Goal: Information Seeking & Learning: Learn about a topic

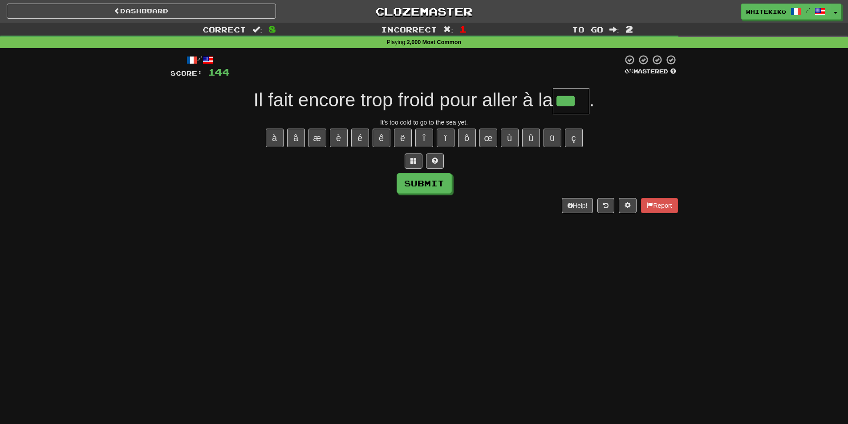
type input "***"
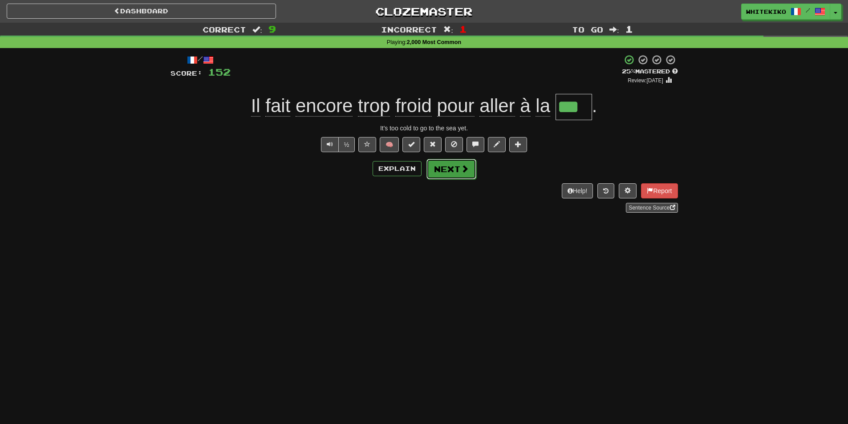
click at [455, 168] on button "Next" at bounding box center [452, 169] width 50 height 20
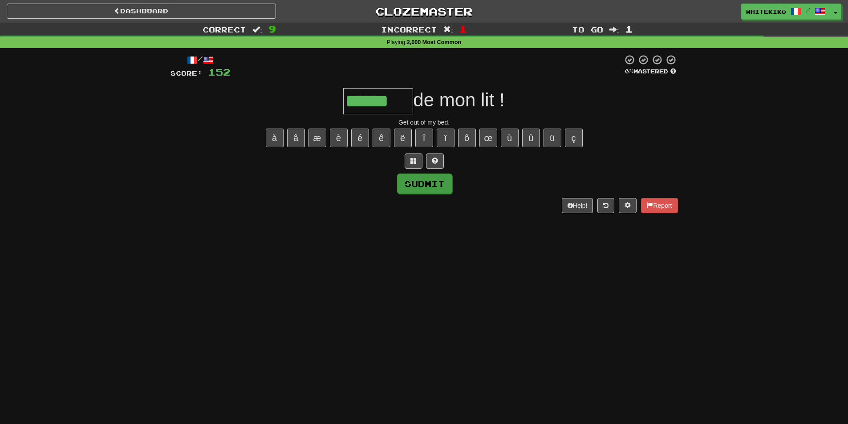
type input "******"
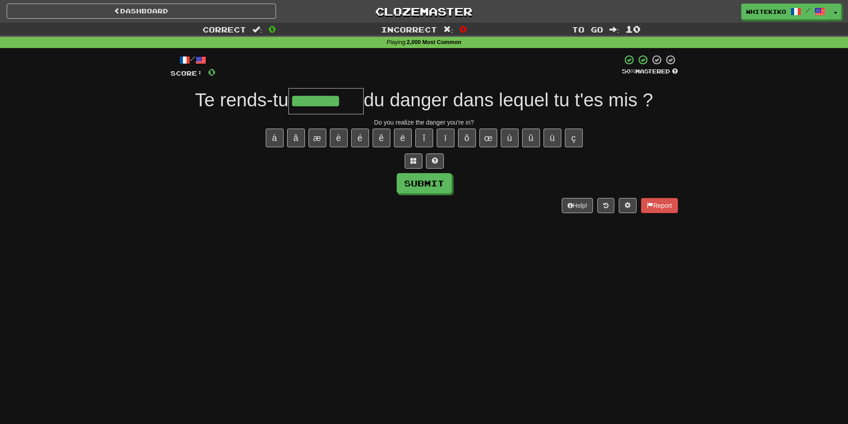
type input "*******"
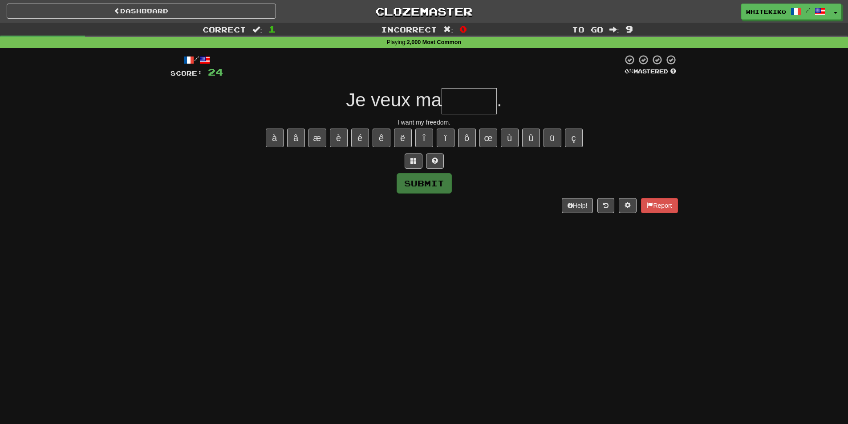
type input "*"
type input "*******"
click at [221, 226] on div "Dashboard Clozemaster whitekiko / Toggle Dropdown Dashboard Leaderboard Activit…" at bounding box center [424, 212] width 848 height 424
click at [314, 100] on input "text" at bounding box center [319, 101] width 74 height 26
drag, startPoint x: 208, startPoint y: 70, endPoint x: 223, endPoint y: 0, distance: 71.4
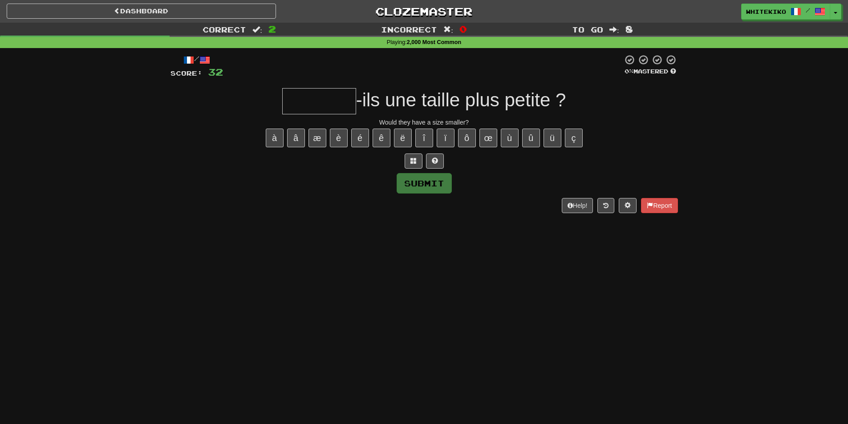
click at [209, 70] on span "32" at bounding box center [215, 71] width 15 height 11
click at [320, 103] on input "text" at bounding box center [319, 101] width 74 height 26
type input "********"
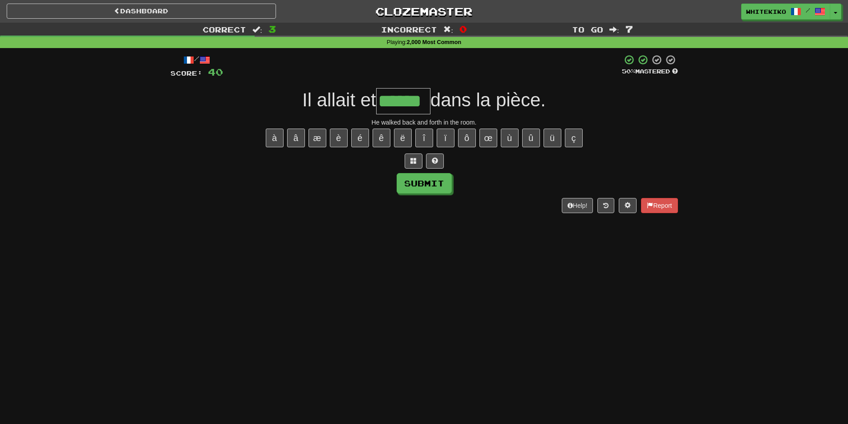
type input "******"
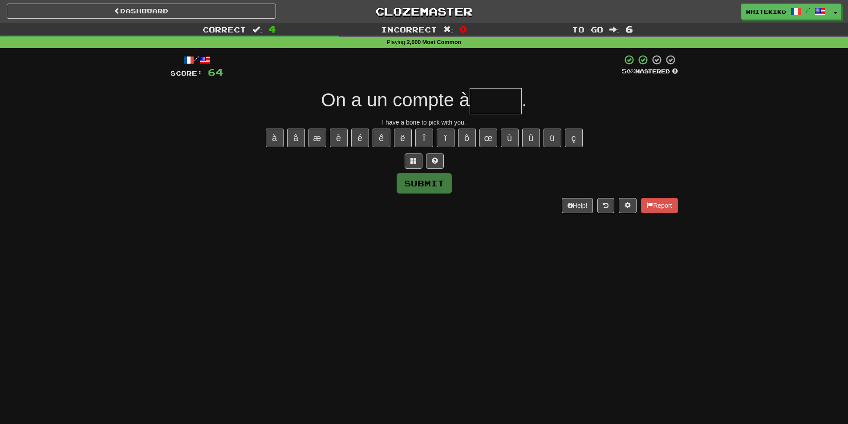
type input "*"
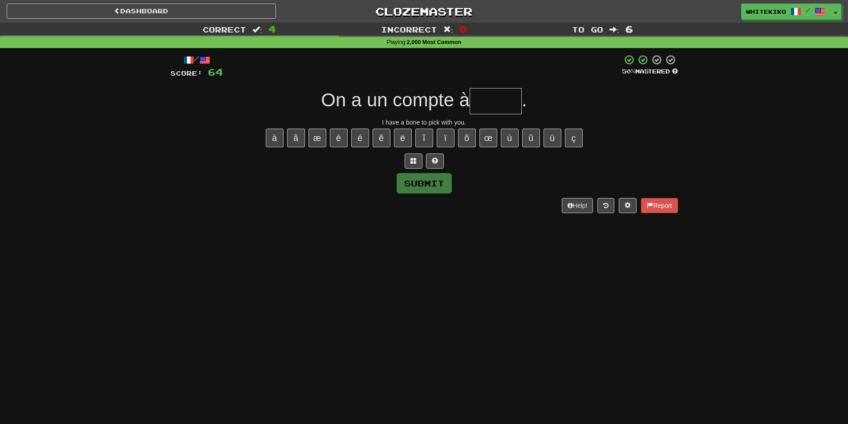
type input "*"
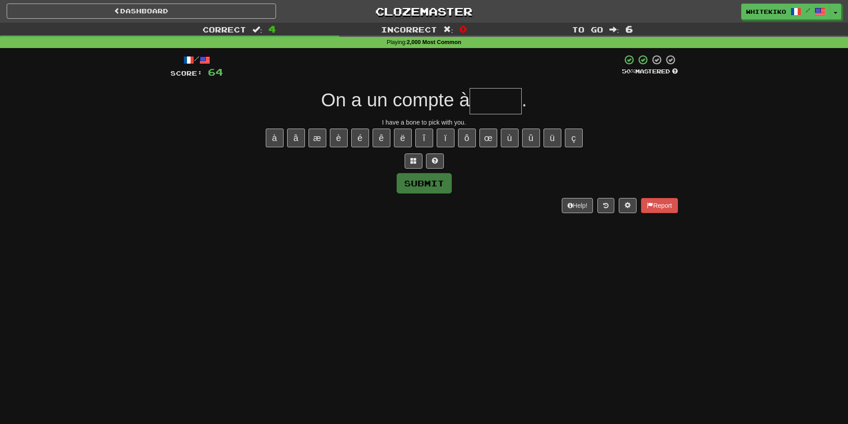
type input "*"
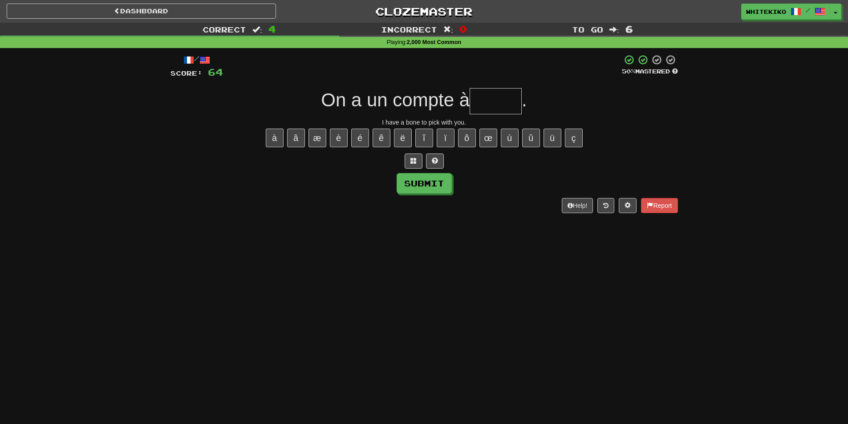
type input "*"
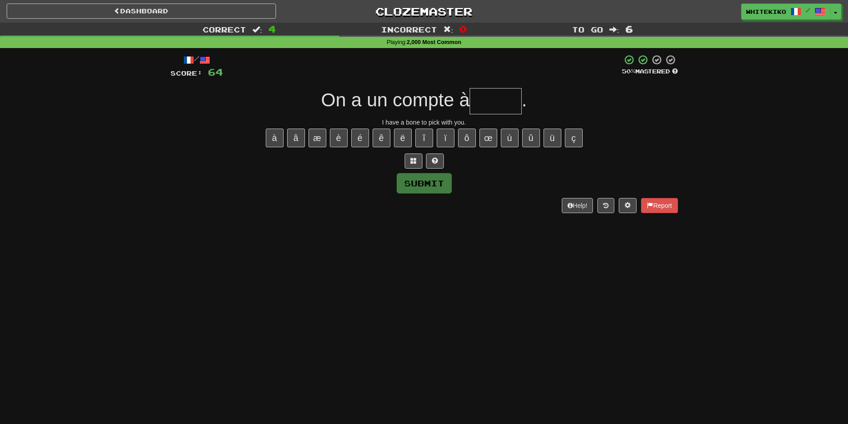
type input "*"
type input "******"
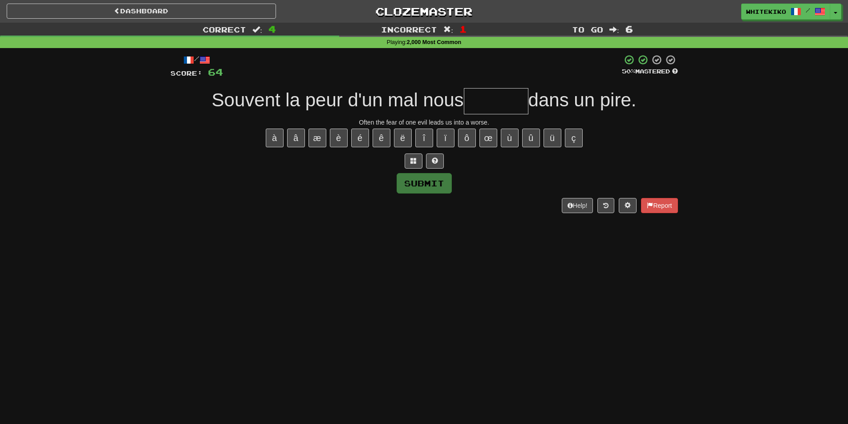
click at [304, 283] on div "Dashboard Clozemaster whitekiko / Toggle Dropdown Dashboard Leaderboard Activit…" at bounding box center [424, 212] width 848 height 424
click at [490, 102] on input "text" at bounding box center [496, 101] width 65 height 26
click at [485, 97] on input "text" at bounding box center [496, 101] width 65 height 26
type input "*"
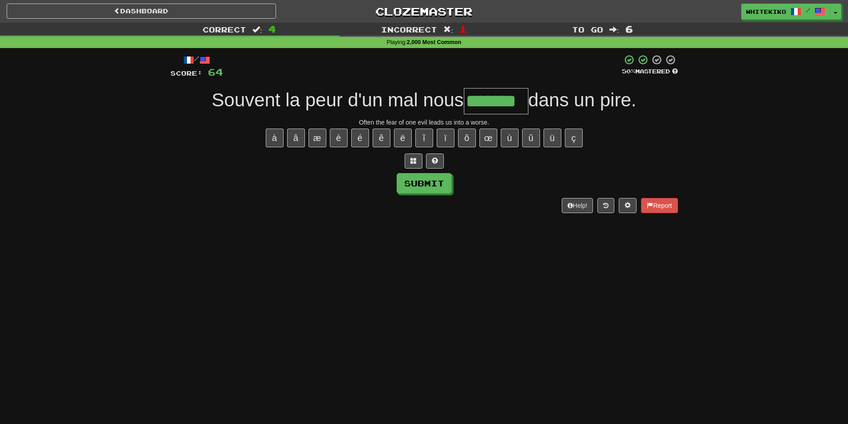
type input "*******"
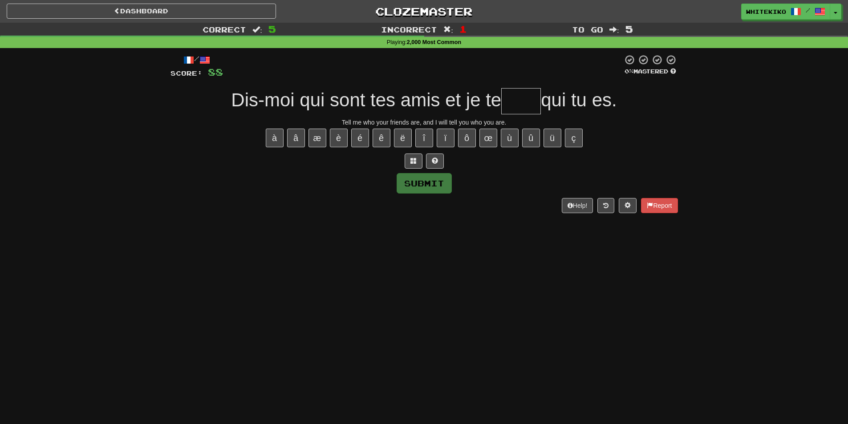
click at [515, 93] on input "text" at bounding box center [521, 101] width 40 height 26
click at [506, 98] on input "text" at bounding box center [521, 101] width 40 height 26
click at [515, 98] on input "text" at bounding box center [521, 101] width 40 height 26
click at [511, 89] on input "text" at bounding box center [521, 101] width 40 height 26
type input "*"
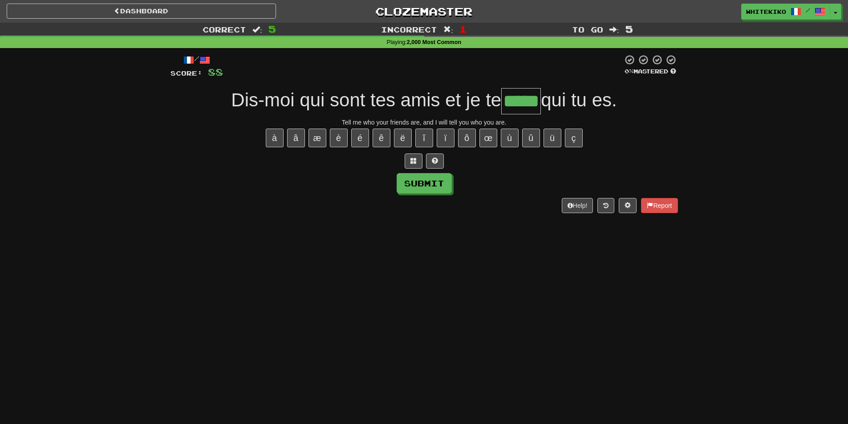
type input "*****"
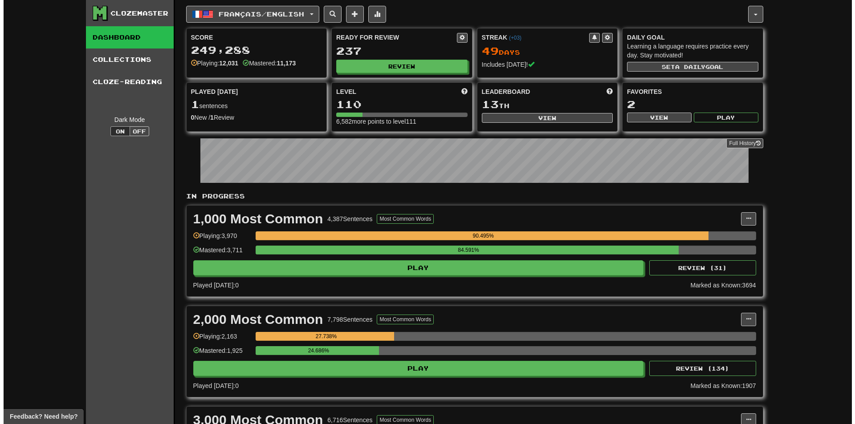
scroll to position [45, 0]
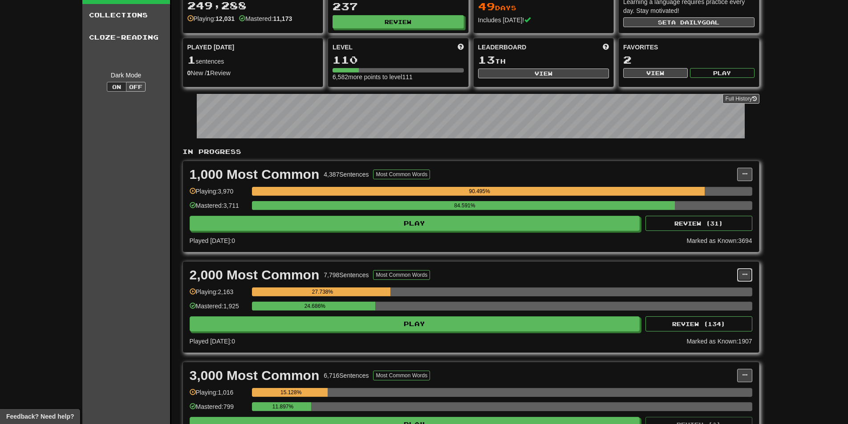
click at [742, 272] on span at bounding box center [744, 274] width 5 height 5
click at [707, 294] on span "Manage Sentences" at bounding box center [708, 291] width 54 height 7
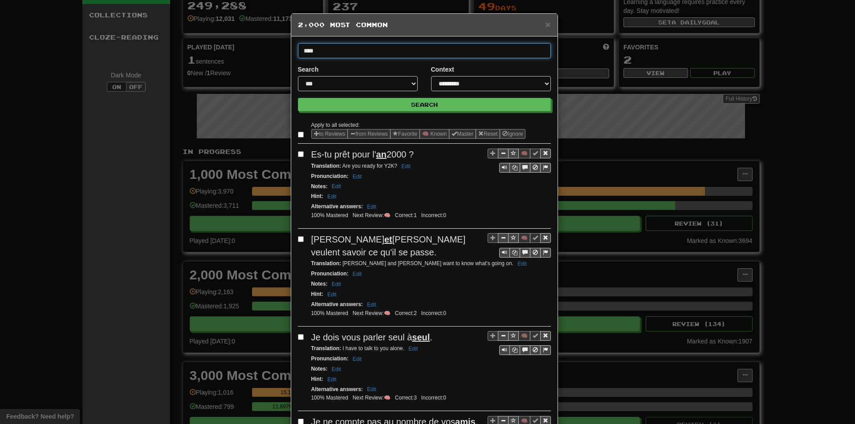
click at [298, 98] on button "Search" at bounding box center [424, 104] width 253 height 13
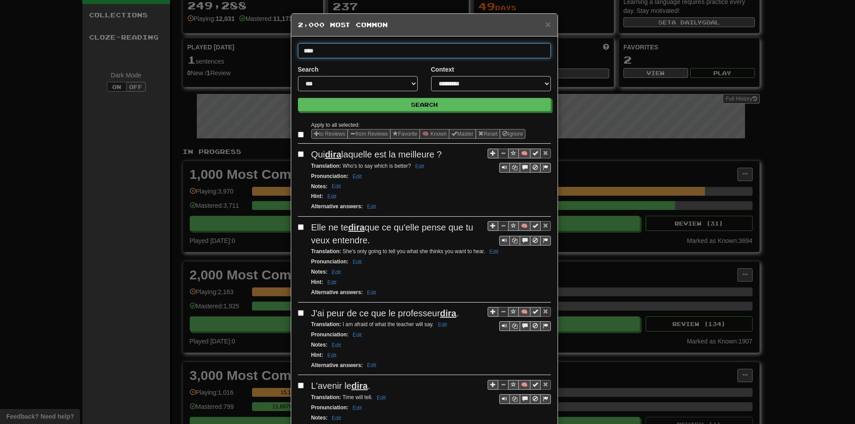
click at [452, 57] on input "****" at bounding box center [424, 50] width 253 height 15
type input "*****"
click at [298, 98] on button "Search" at bounding box center [424, 104] width 253 height 13
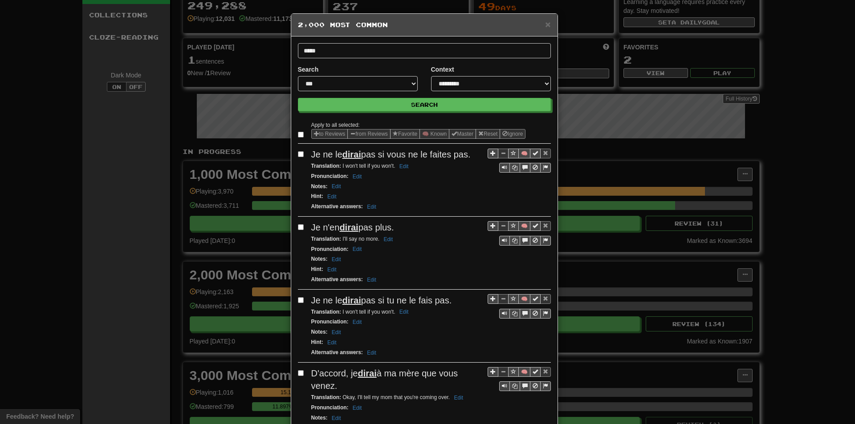
click at [415, 168] on div "Translation : I won't tell if you won't. Edit" at bounding box center [431, 166] width 240 height 10
click at [519, 151] on button "🧠" at bounding box center [524, 154] width 12 height 10
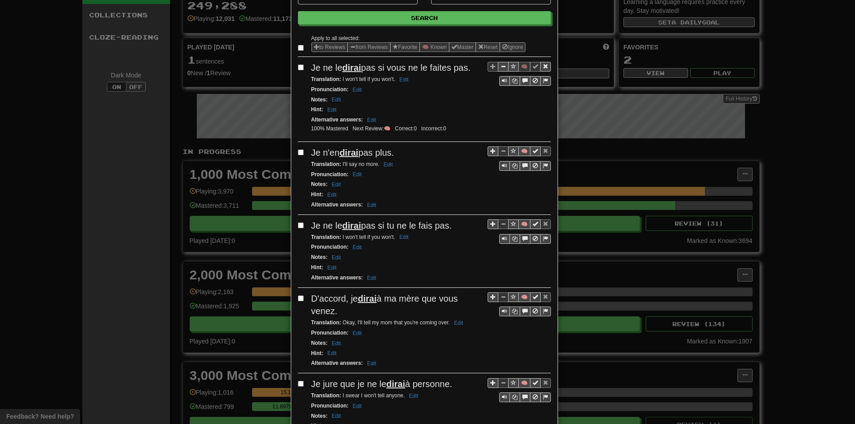
scroll to position [89, 0]
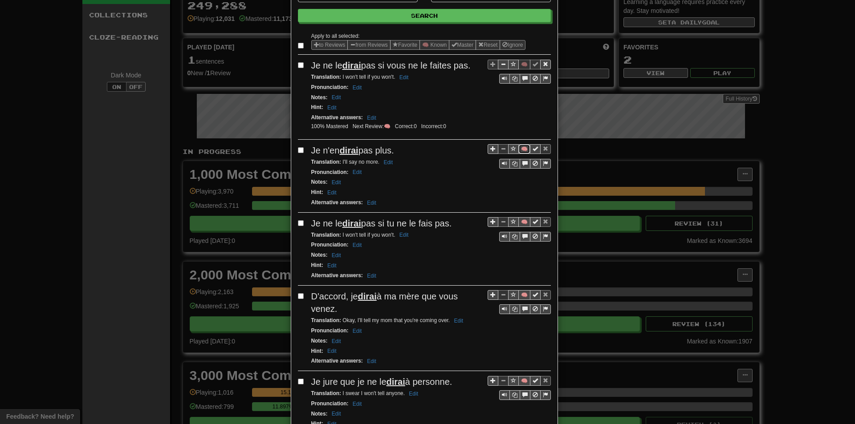
click at [518, 149] on button "🧠" at bounding box center [524, 149] width 12 height 10
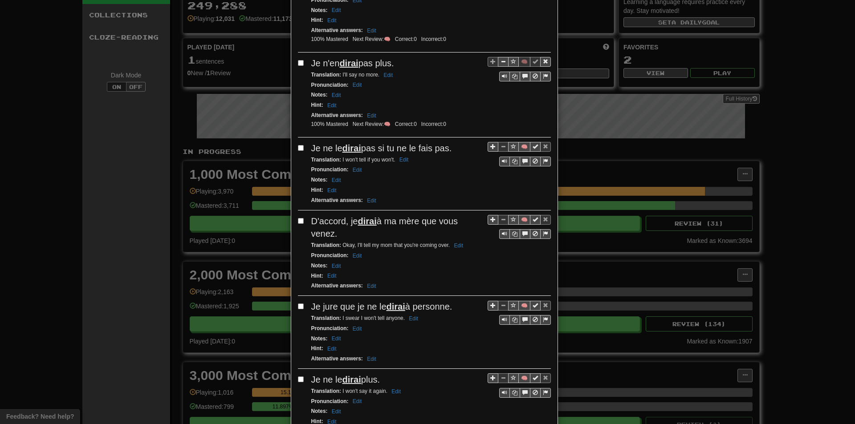
scroll to position [178, 0]
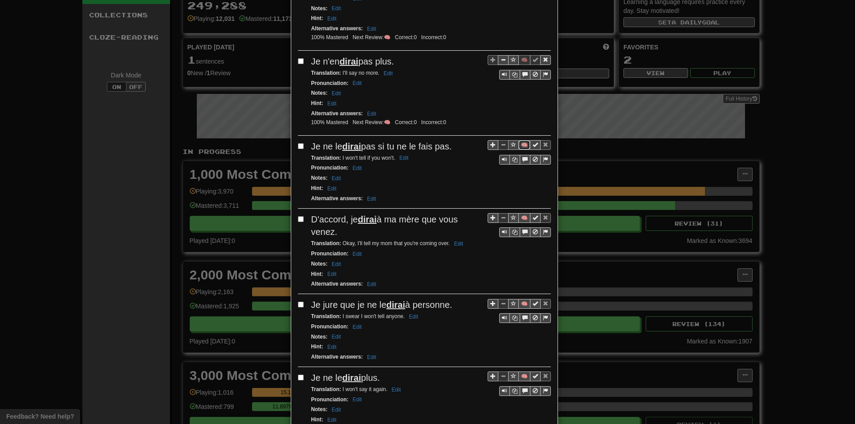
click at [518, 144] on button "🧠" at bounding box center [524, 145] width 12 height 10
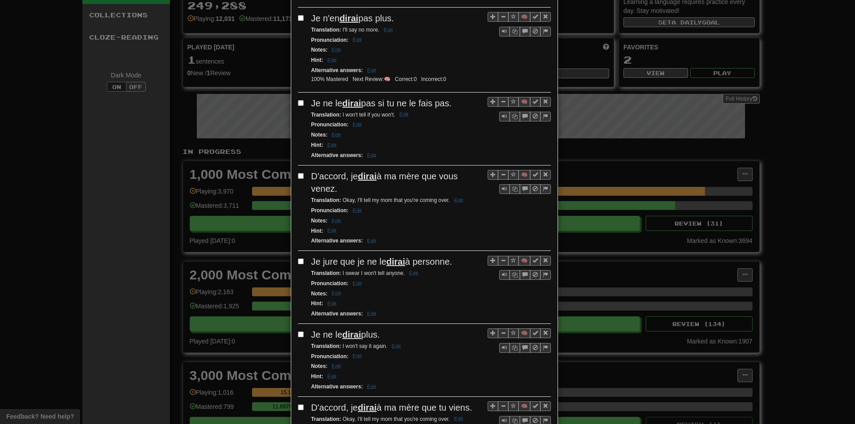
scroll to position [223, 0]
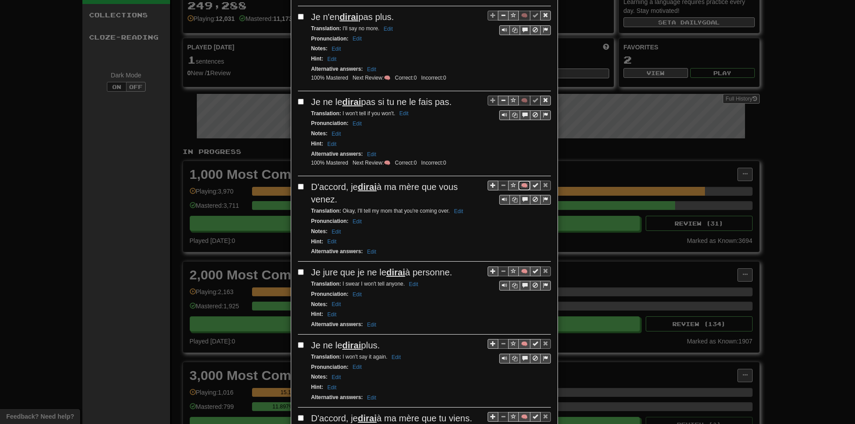
click at [519, 184] on button "🧠" at bounding box center [524, 186] width 12 height 10
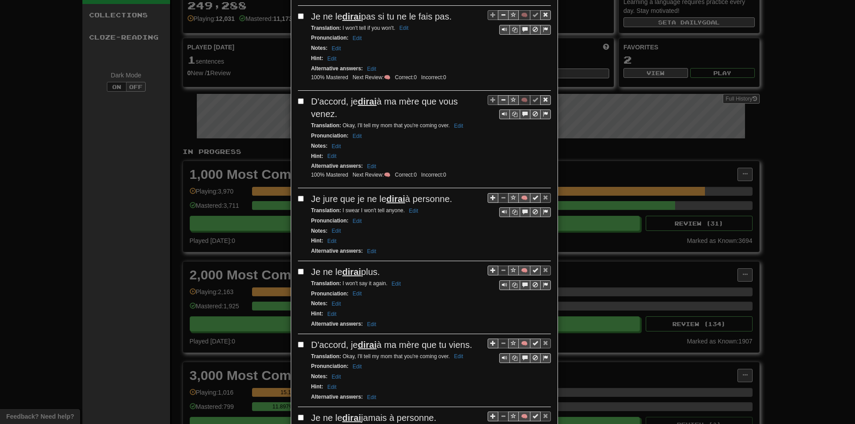
scroll to position [312, 0]
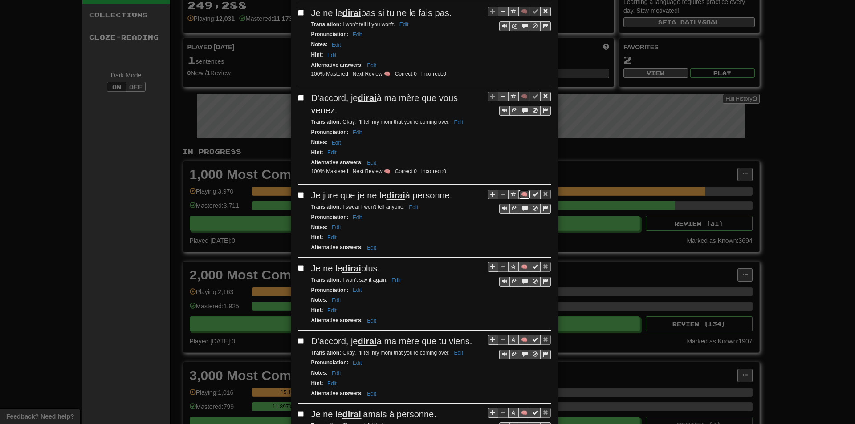
click at [520, 195] on button "🧠" at bounding box center [524, 195] width 12 height 10
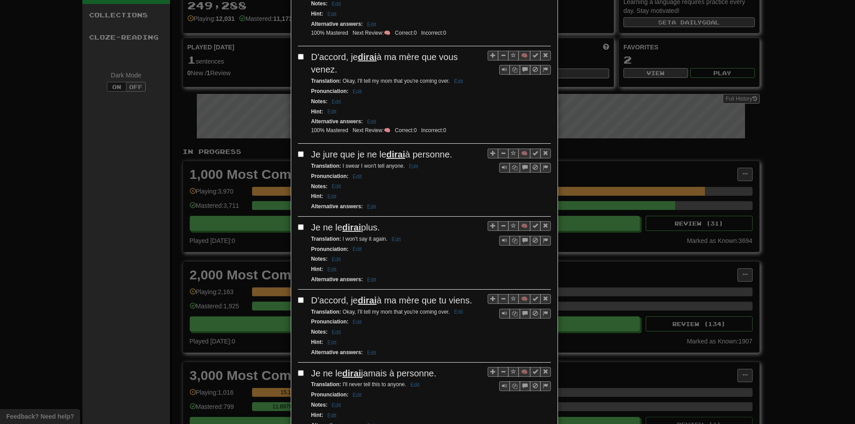
scroll to position [356, 0]
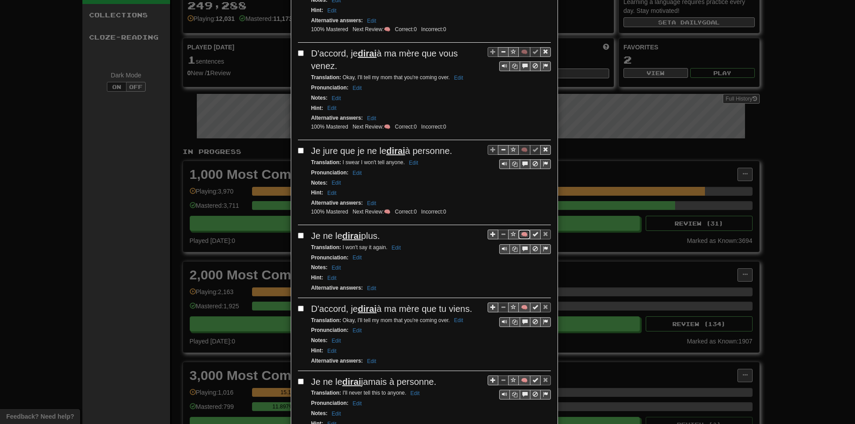
click at [521, 232] on button "🧠" at bounding box center [524, 235] width 12 height 10
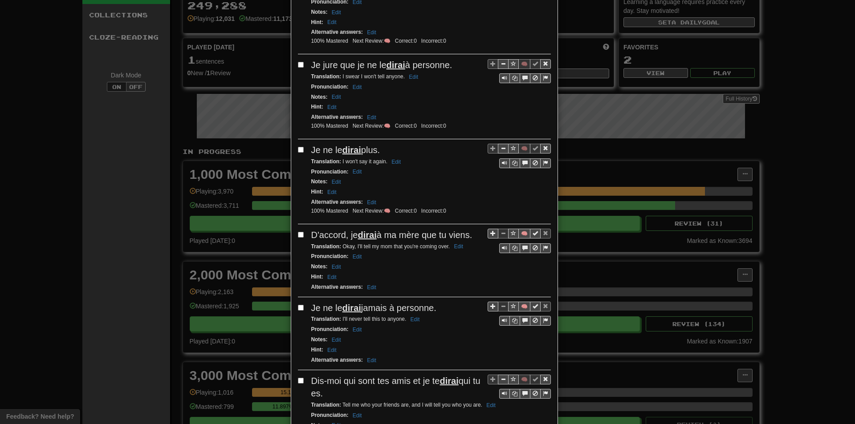
scroll to position [445, 0]
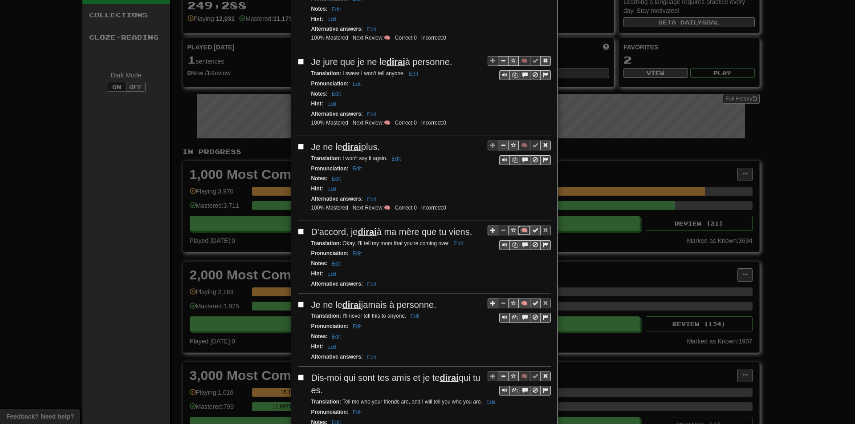
click at [520, 232] on button "🧠" at bounding box center [524, 231] width 12 height 10
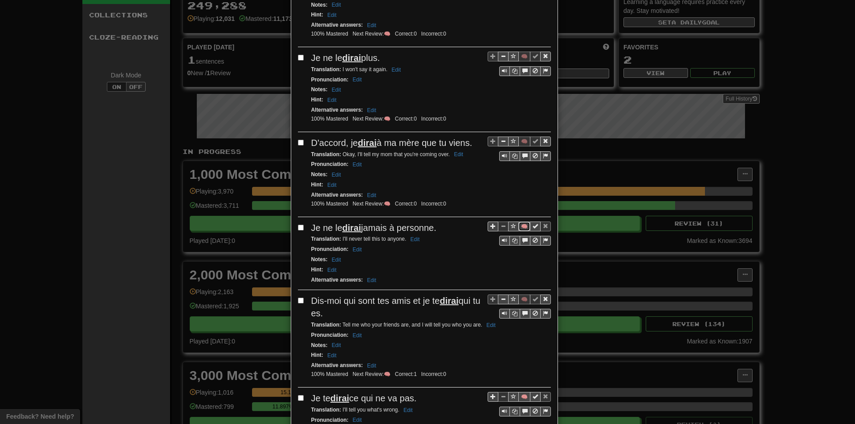
click at [522, 230] on button "🧠" at bounding box center [524, 227] width 12 height 10
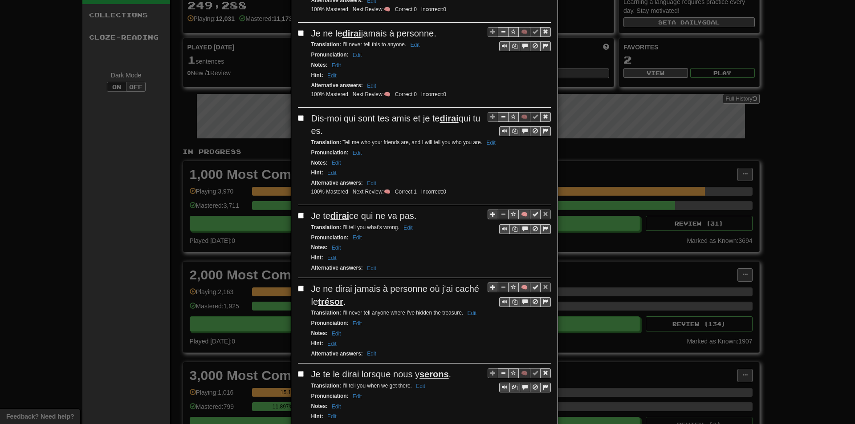
scroll to position [757, 0]
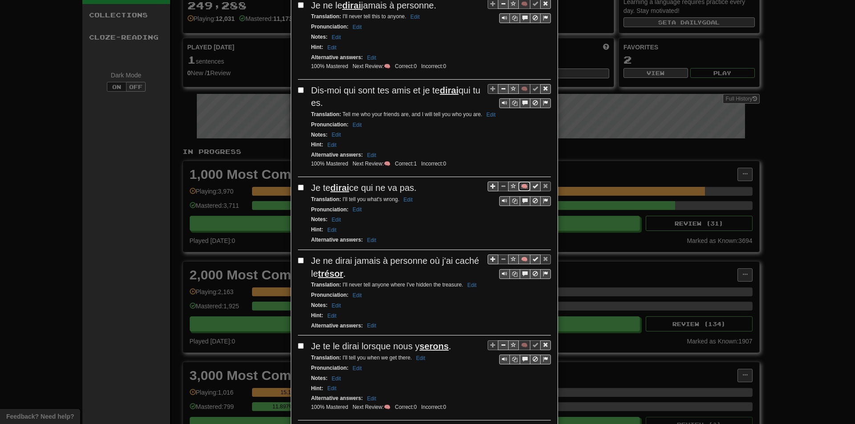
click at [518, 189] on button "🧠" at bounding box center [524, 187] width 12 height 10
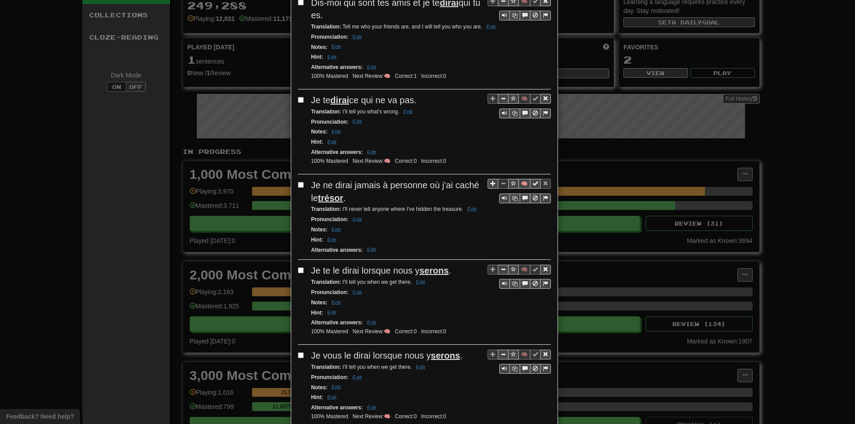
scroll to position [846, 0]
click at [518, 187] on button "🧠" at bounding box center [524, 183] width 12 height 10
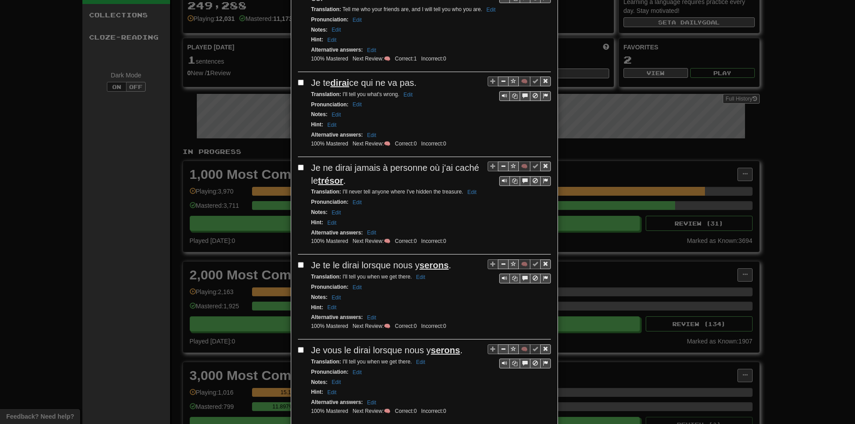
scroll to position [891, 0]
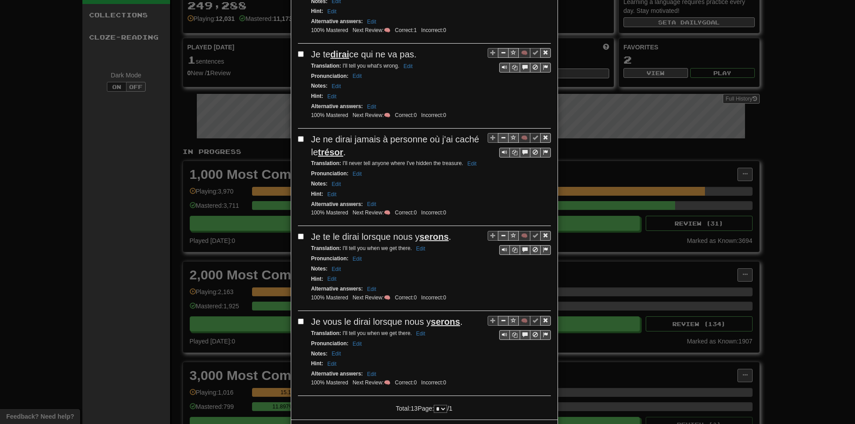
click at [236, 251] on div "**********" at bounding box center [427, 212] width 855 height 424
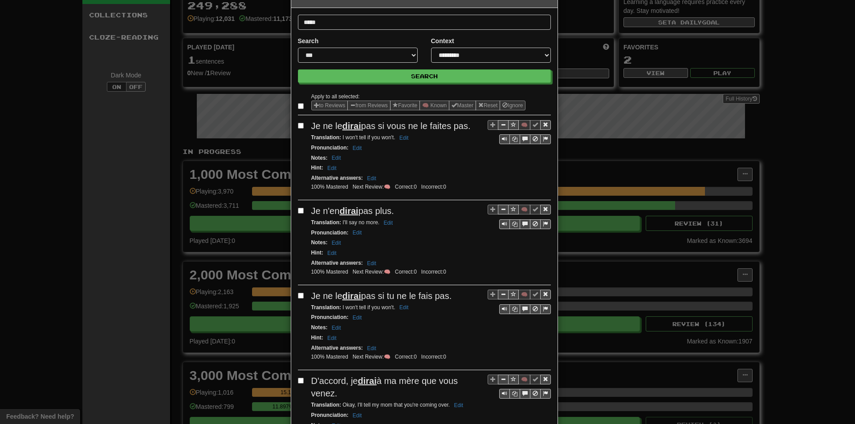
scroll to position [0, 0]
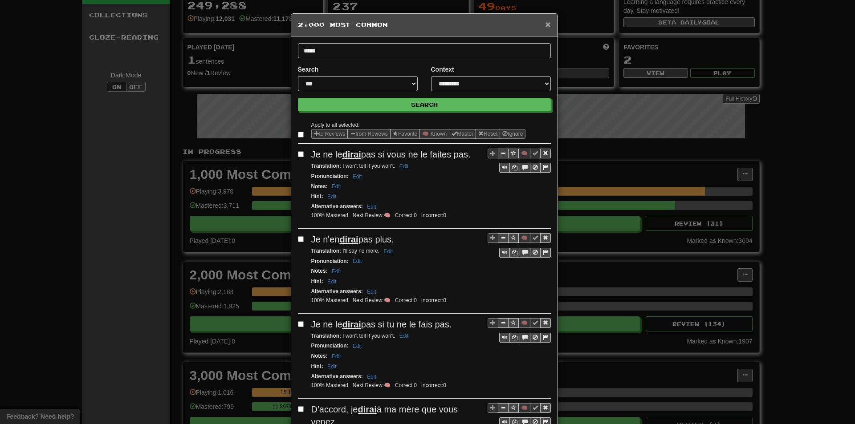
click at [545, 27] on span "×" at bounding box center [547, 24] width 5 height 10
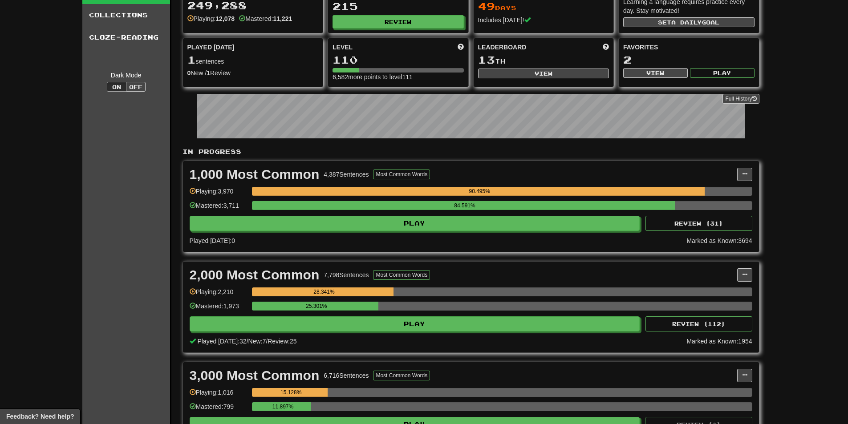
click at [84, 293] on div "Clozemaster Dashboard Collections Cloze-Reading Dark Mode On Off" at bounding box center [126, 381] width 89 height 852
drag, startPoint x: 734, startPoint y: 269, endPoint x: 740, endPoint y: 275, distance: 8.8
click at [734, 269] on div "2,000 Most Common 7,798 Sentences Most Common Words" at bounding box center [464, 275] width 548 height 13
click at [743, 280] on button at bounding box center [745, 275] width 15 height 13
drag, startPoint x: 717, startPoint y: 284, endPoint x: 709, endPoint y: 288, distance: 9.8
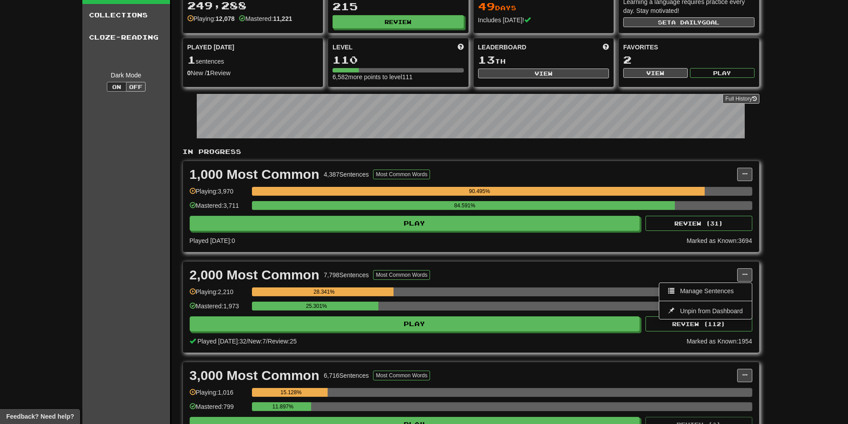
click at [715, 285] on ul "Manage Sentences Unpin from Dashboard" at bounding box center [705, 301] width 93 height 37
click at [708, 288] on div "28.341%" at bounding box center [502, 292] width 501 height 9
drag, startPoint x: 750, startPoint y: 277, endPoint x: 731, endPoint y: 289, distance: 21.9
click at [749, 278] on button at bounding box center [745, 275] width 15 height 13
click at [731, 289] on span "Manage Sentences" at bounding box center [708, 291] width 54 height 7
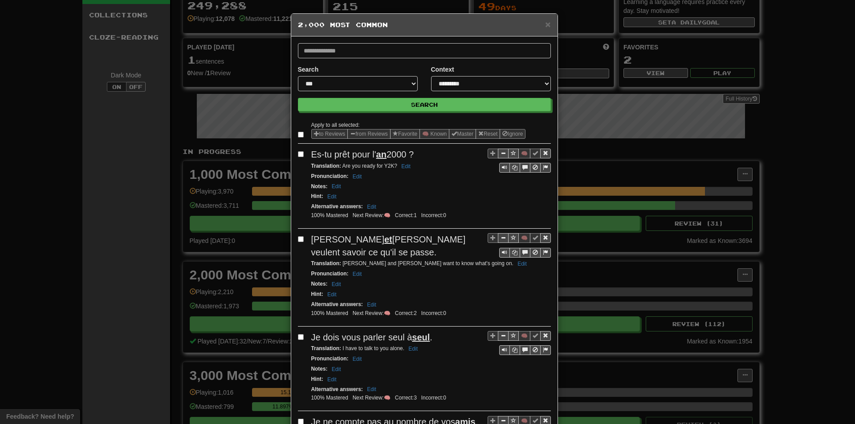
drag, startPoint x: 170, startPoint y: 190, endPoint x: 188, endPoint y: 179, distance: 22.0
click at [171, 189] on div "**********" at bounding box center [427, 212] width 855 height 424
click at [541, 24] on h5 "2,000 Most Common" at bounding box center [424, 24] width 253 height 9
click at [548, 20] on div "× 2,000 Most Common" at bounding box center [424, 25] width 266 height 23
click at [546, 20] on span "×" at bounding box center [547, 24] width 5 height 10
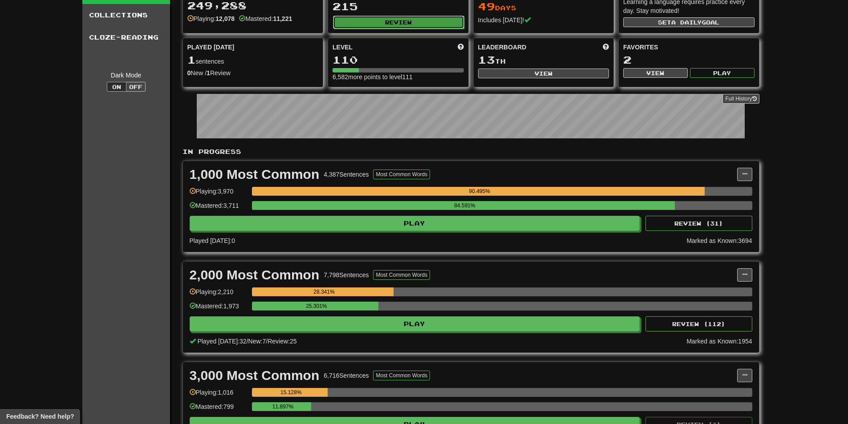
click at [400, 23] on button "Review" at bounding box center [398, 22] width 131 height 13
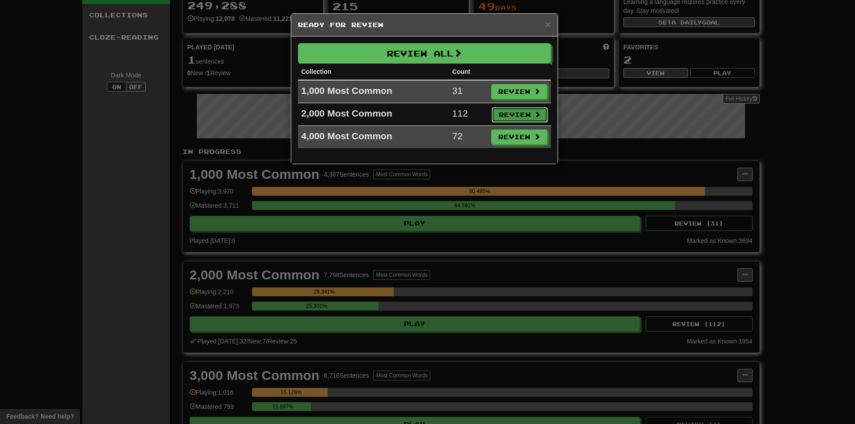
click at [514, 117] on button "Review" at bounding box center [520, 114] width 56 height 15
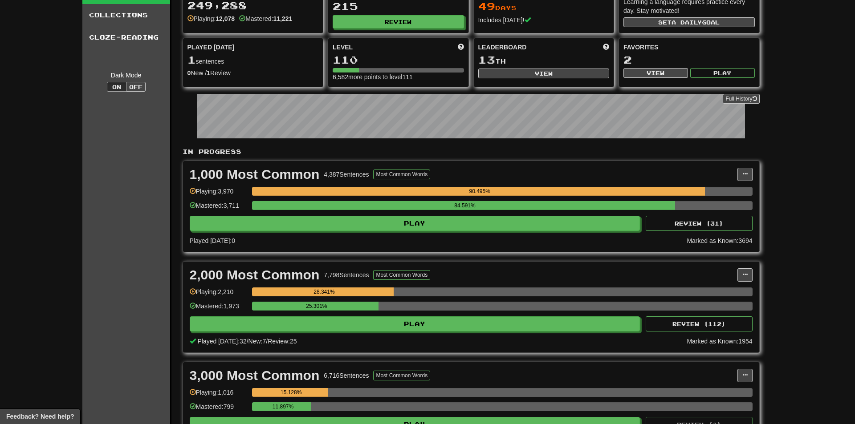
select select "**"
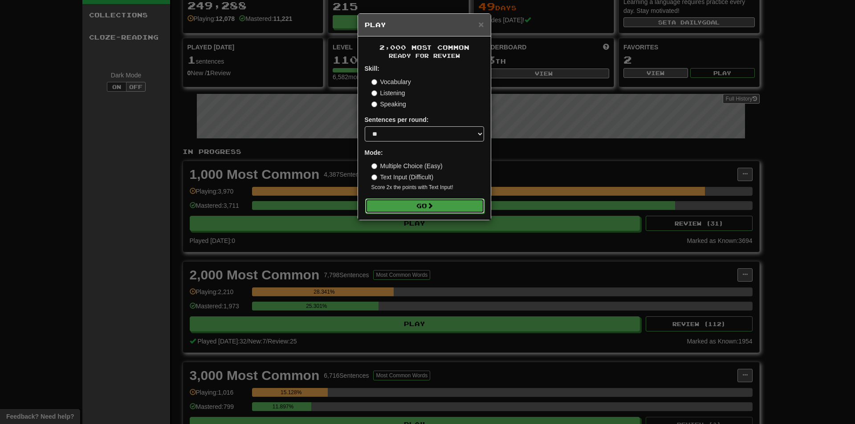
click at [403, 208] on button "Go" at bounding box center [424, 206] width 119 height 15
click at [618, 261] on div "× Play 2,000 Most Common Ready for Review Skill: Vocabulary Listening Speaking …" at bounding box center [427, 212] width 855 height 424
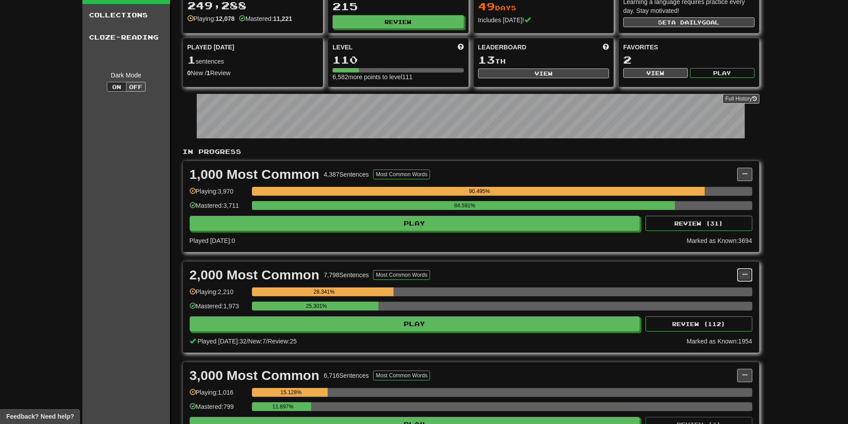
click at [752, 277] on button at bounding box center [745, 275] width 15 height 13
click at [0, 0] on link "Manage Sentences" at bounding box center [0, 0] width 0 height 0
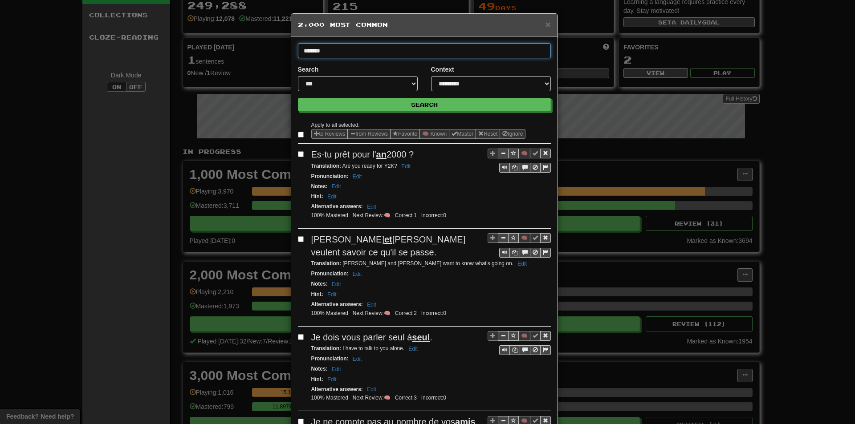
type input "*******"
click at [298, 98] on button "Search" at bounding box center [424, 104] width 253 height 13
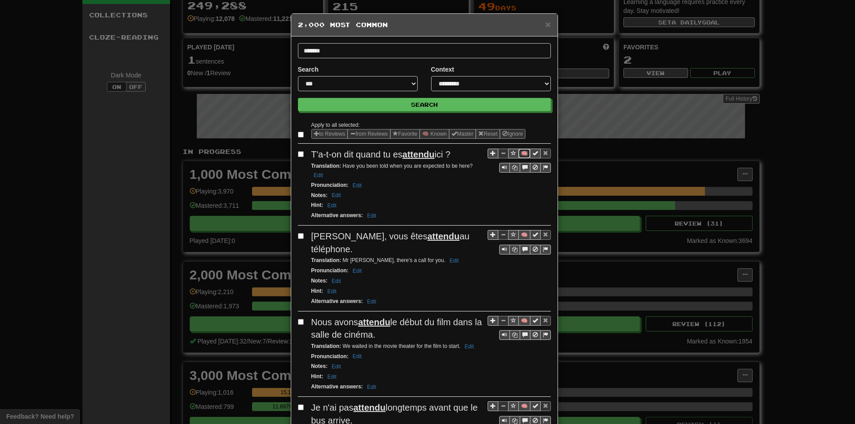
click at [521, 151] on button "🧠" at bounding box center [524, 154] width 12 height 10
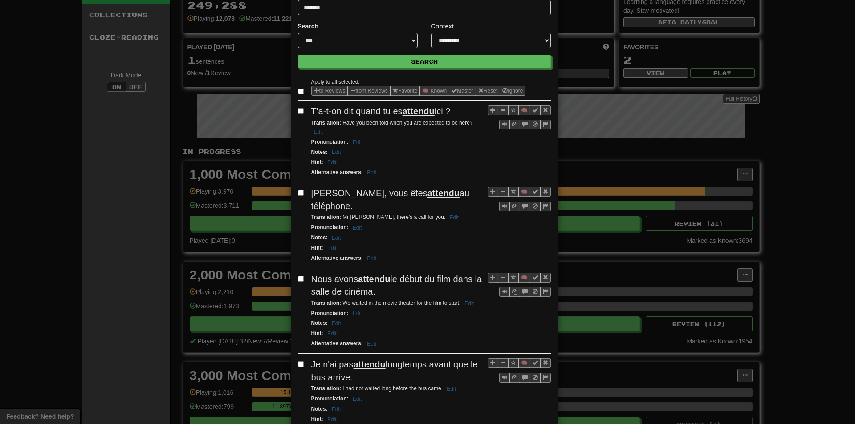
scroll to position [45, 0]
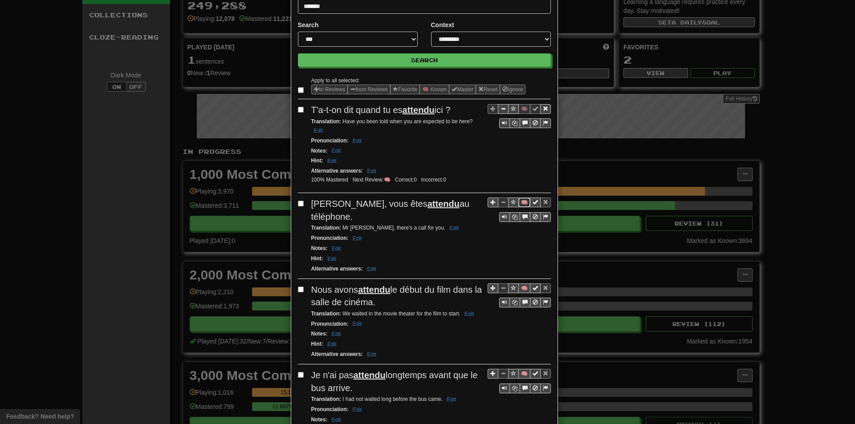
click at [523, 201] on button "🧠" at bounding box center [524, 203] width 12 height 10
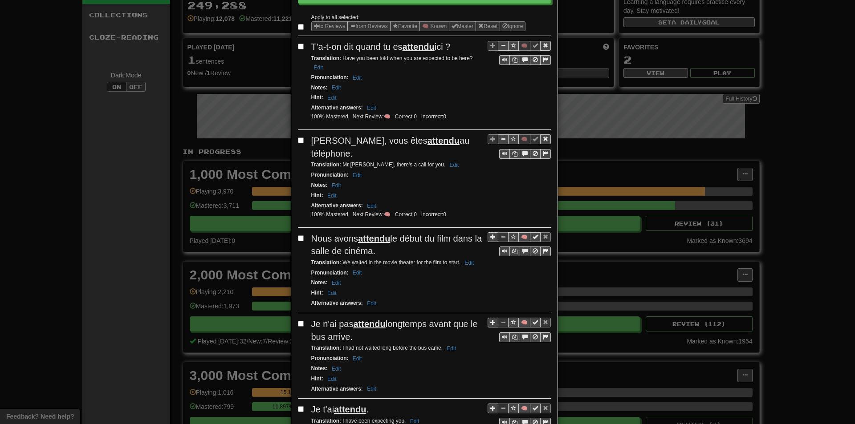
scroll to position [134, 0]
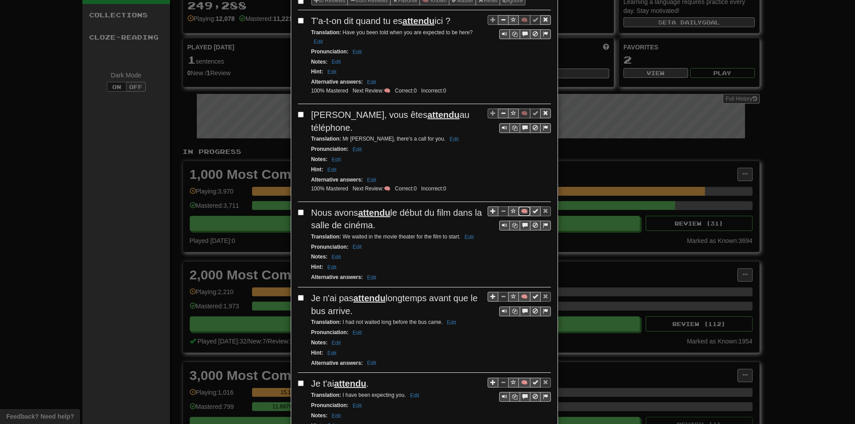
click at [523, 213] on button "🧠" at bounding box center [524, 212] width 12 height 10
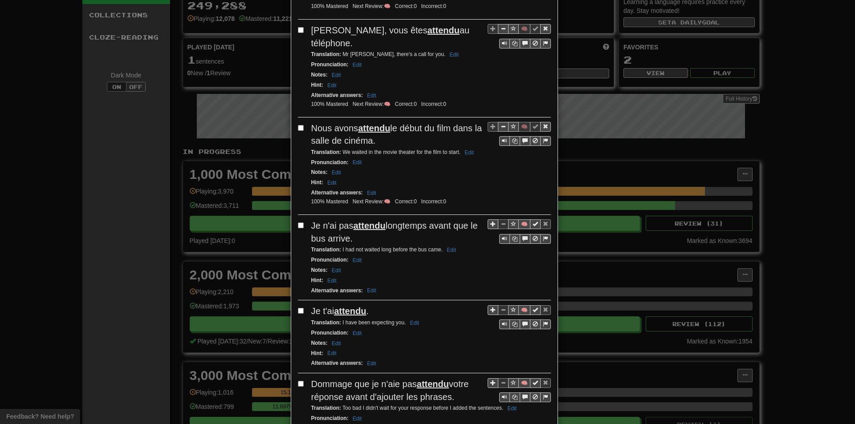
scroll to position [223, 0]
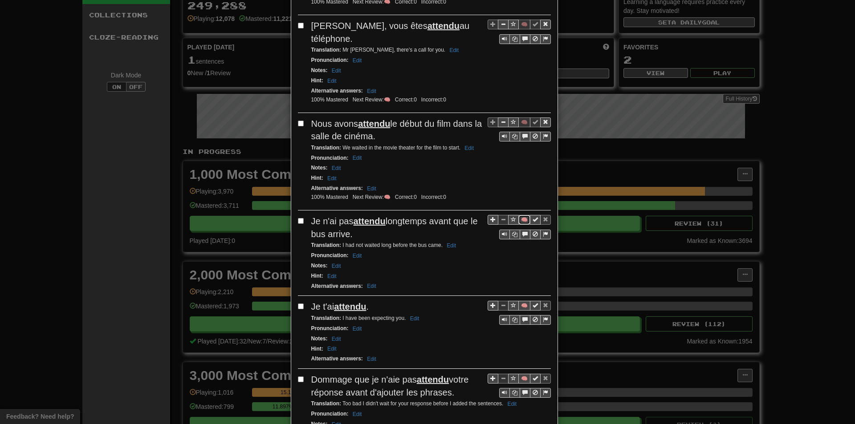
click at [519, 221] on button "🧠" at bounding box center [524, 220] width 12 height 10
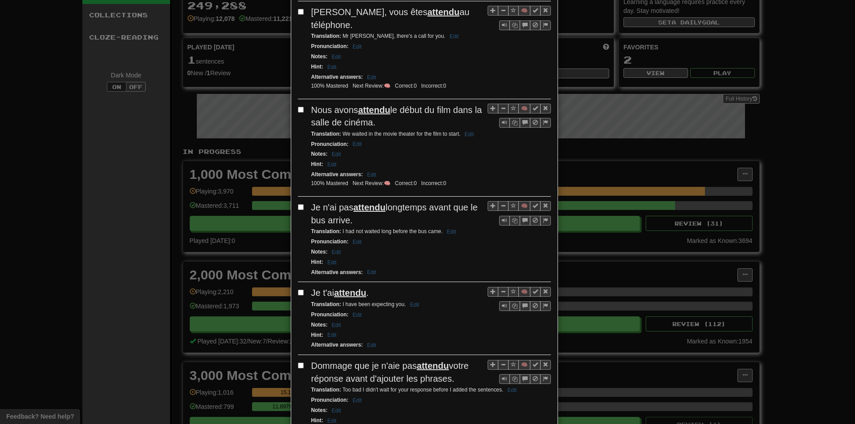
scroll to position [267, 0]
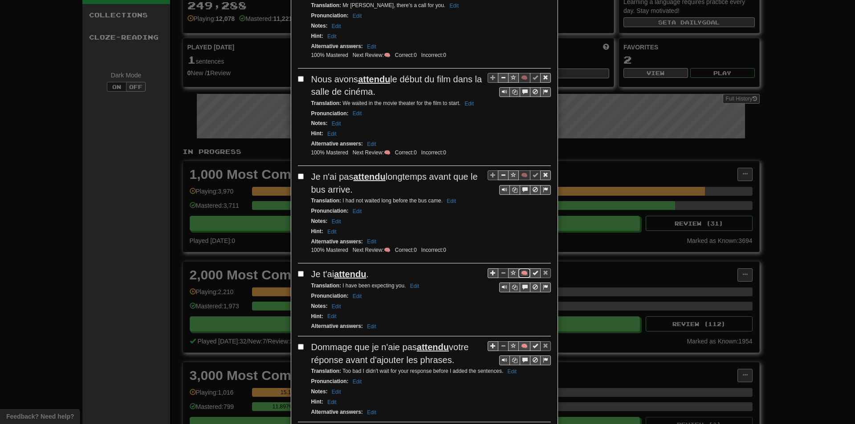
click at [521, 273] on button "🧠" at bounding box center [524, 274] width 12 height 10
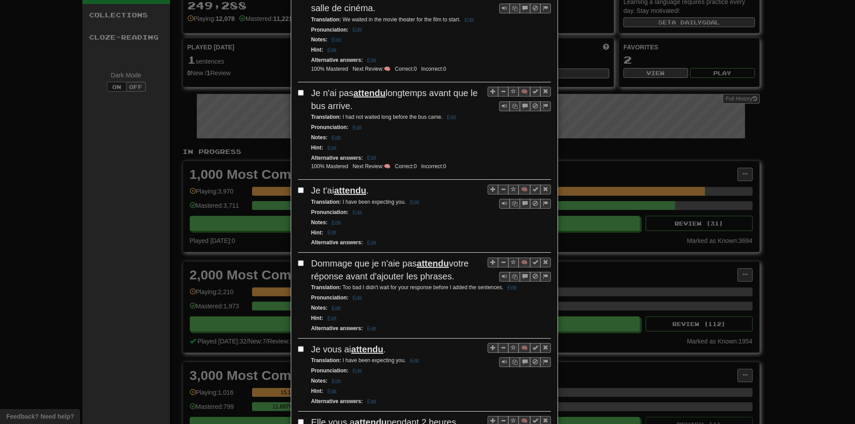
scroll to position [356, 0]
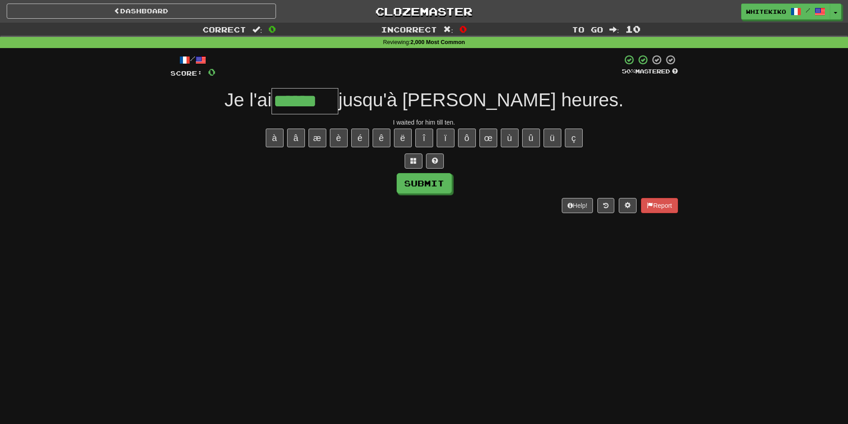
type input "*******"
